Goal: Transaction & Acquisition: Purchase product/service

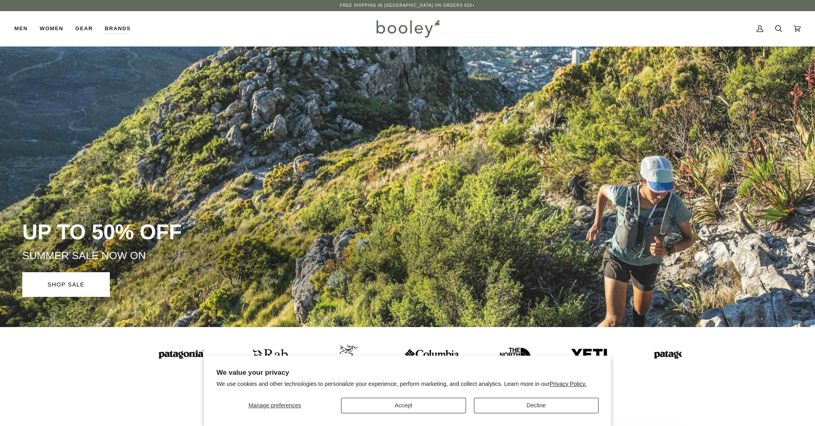
click at [418, 405] on button "Accept" at bounding box center [403, 406] width 125 height 16
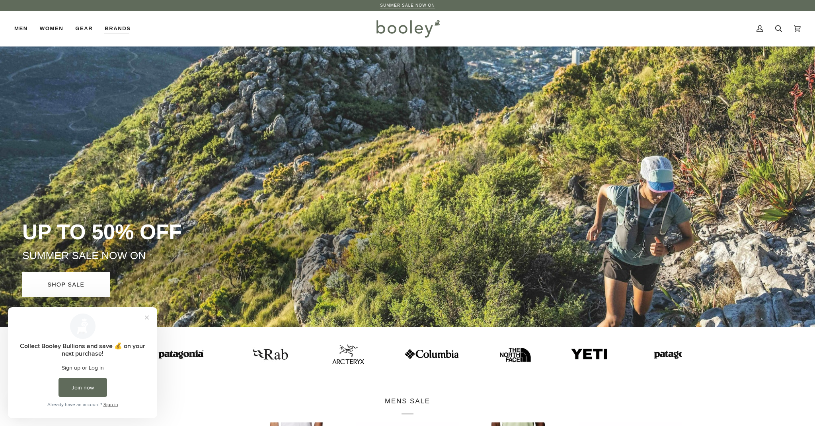
click at [308, 357] on img at bounding box center [324, 354] width 32 height 19
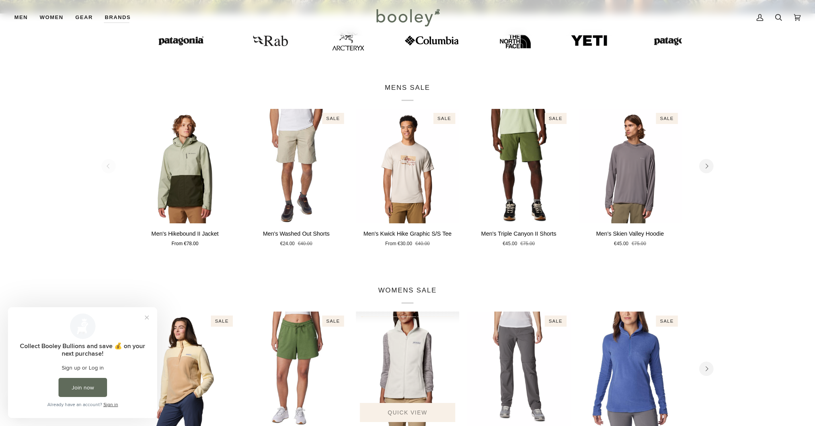
scroll to position [289, 0]
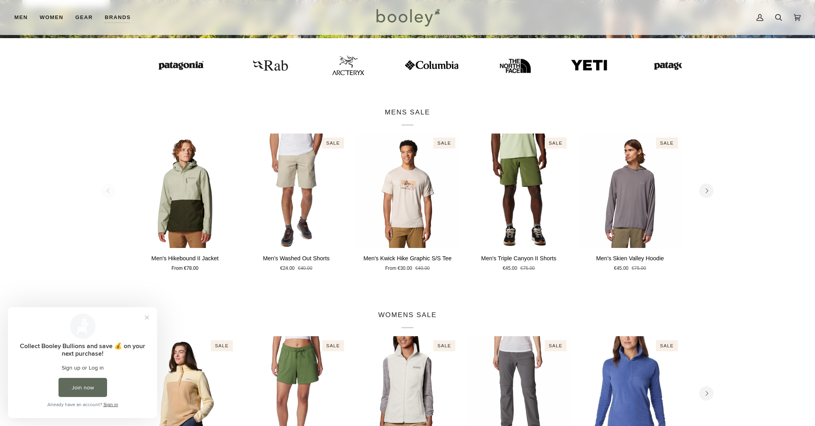
click at [328, 62] on img at bounding box center [344, 65] width 32 height 19
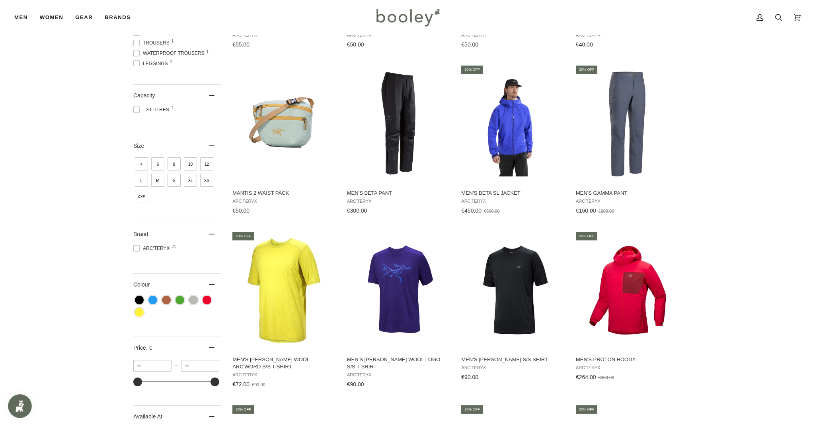
scroll to position [305, 0]
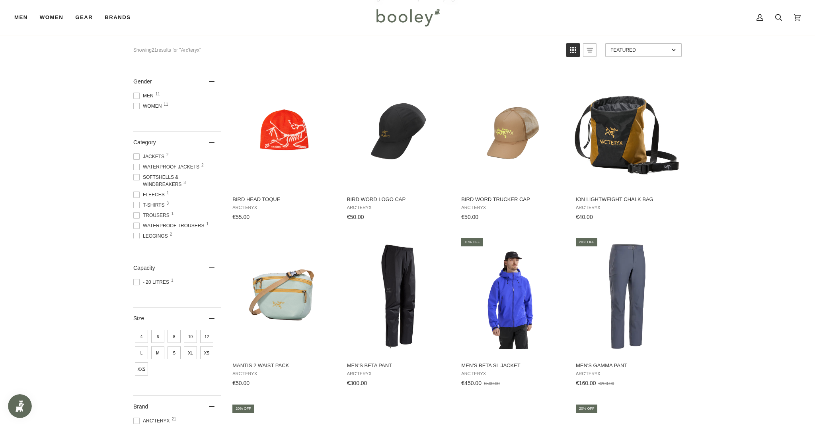
scroll to position [132, 0]
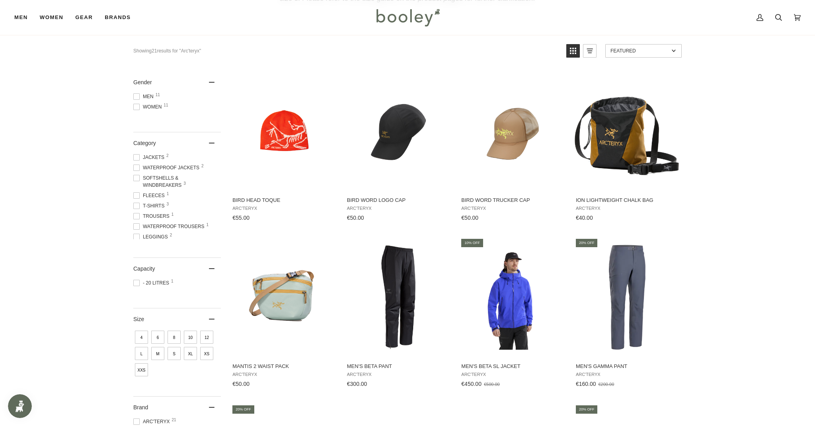
click at [136, 167] on span at bounding box center [136, 168] width 6 height 6
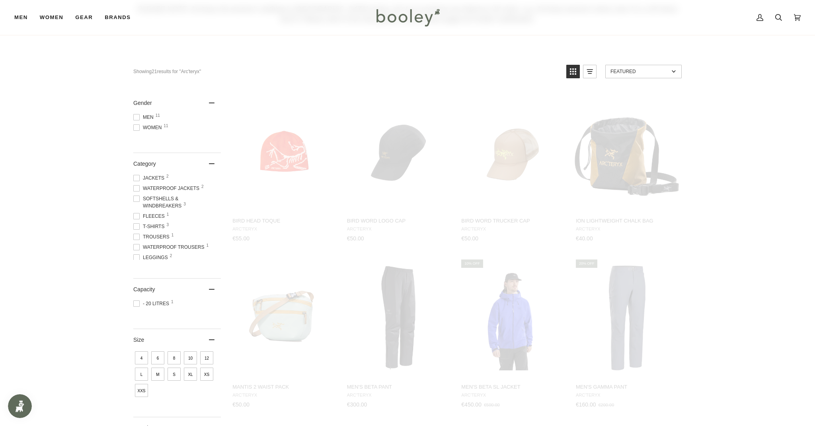
scroll to position [74, 0]
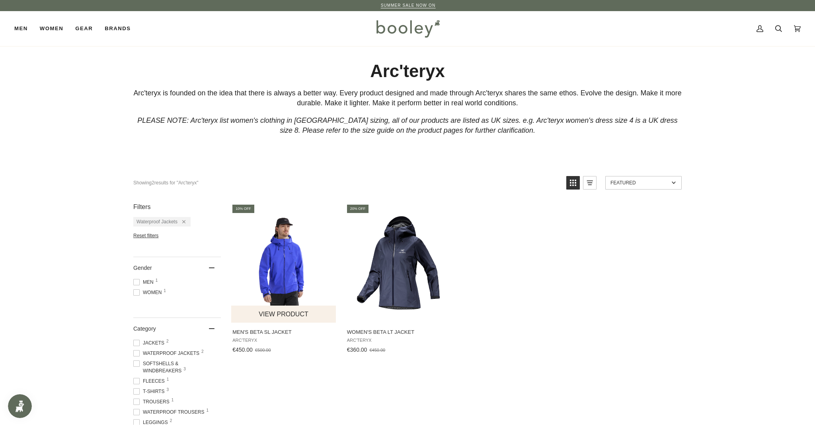
click at [282, 245] on img "Men's Beta SL Jacket" at bounding box center [283, 262] width 105 height 105
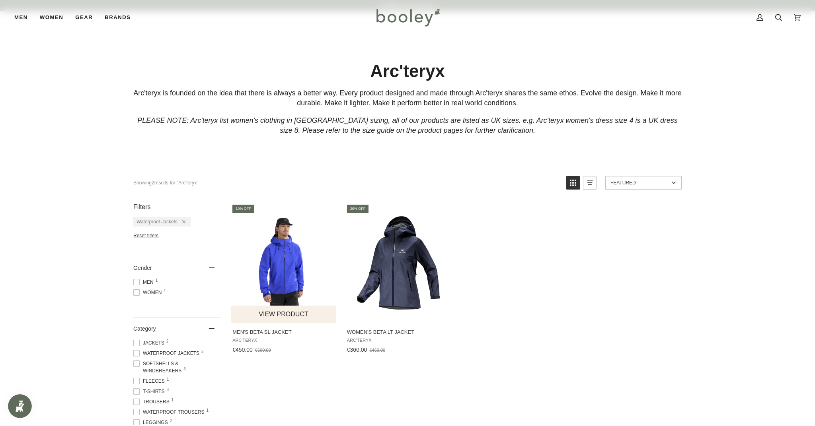
scroll to position [50, 0]
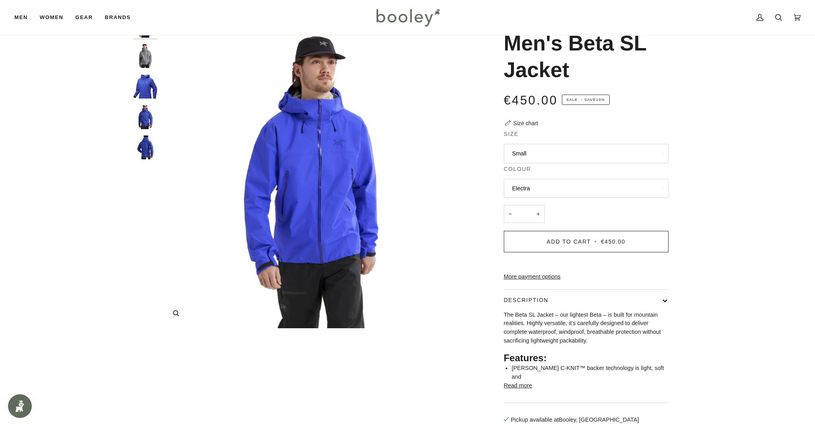
scroll to position [43, 0]
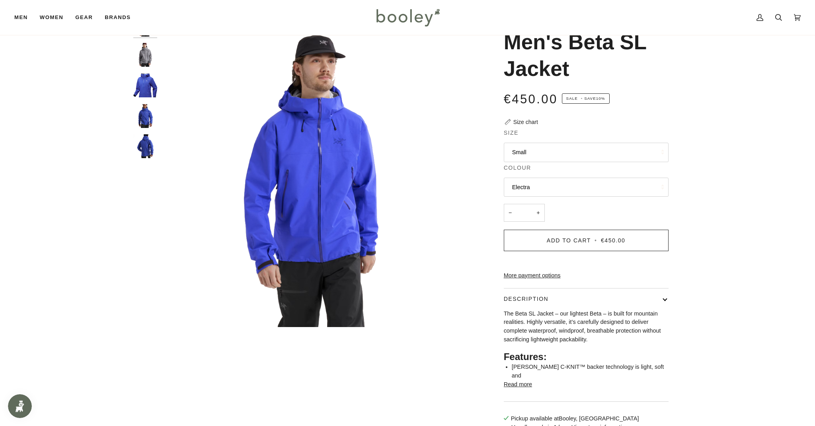
click at [537, 149] on button "Small" at bounding box center [586, 152] width 165 height 19
click at [536, 150] on button "Small" at bounding box center [586, 152] width 165 height 19
click at [456, 148] on img "Men's Beta SL Jacket" at bounding box center [318, 170] width 315 height 315
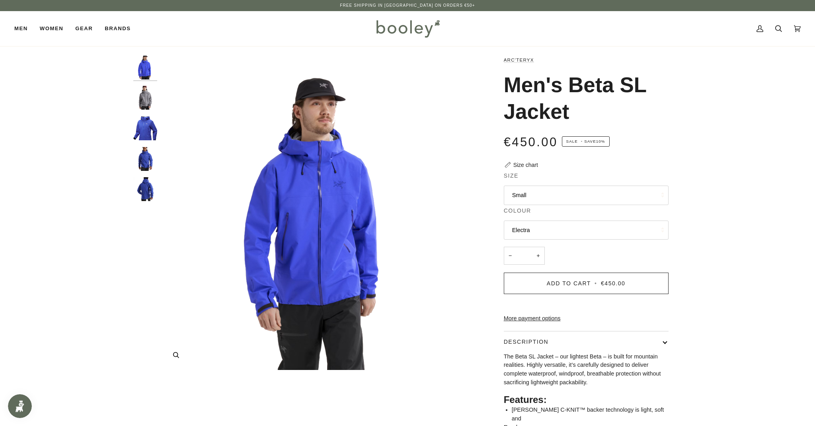
scroll to position [0, 0]
